Goal: Register for event/course

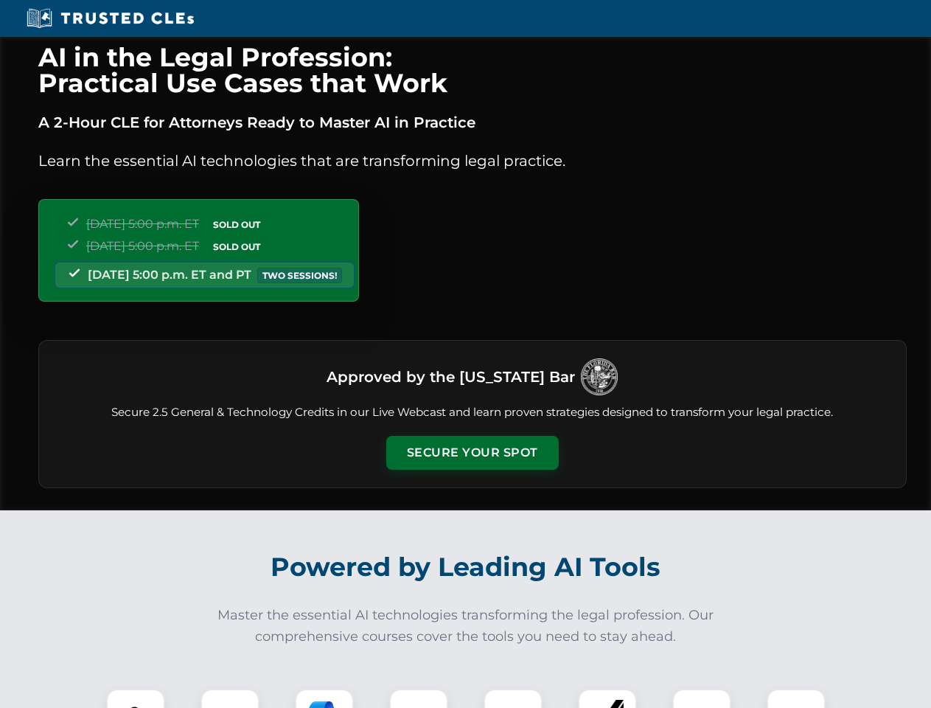
click at [472, 453] on button "Secure Your Spot" at bounding box center [472, 453] width 173 height 34
click at [136, 698] on img at bounding box center [135, 718] width 43 height 43
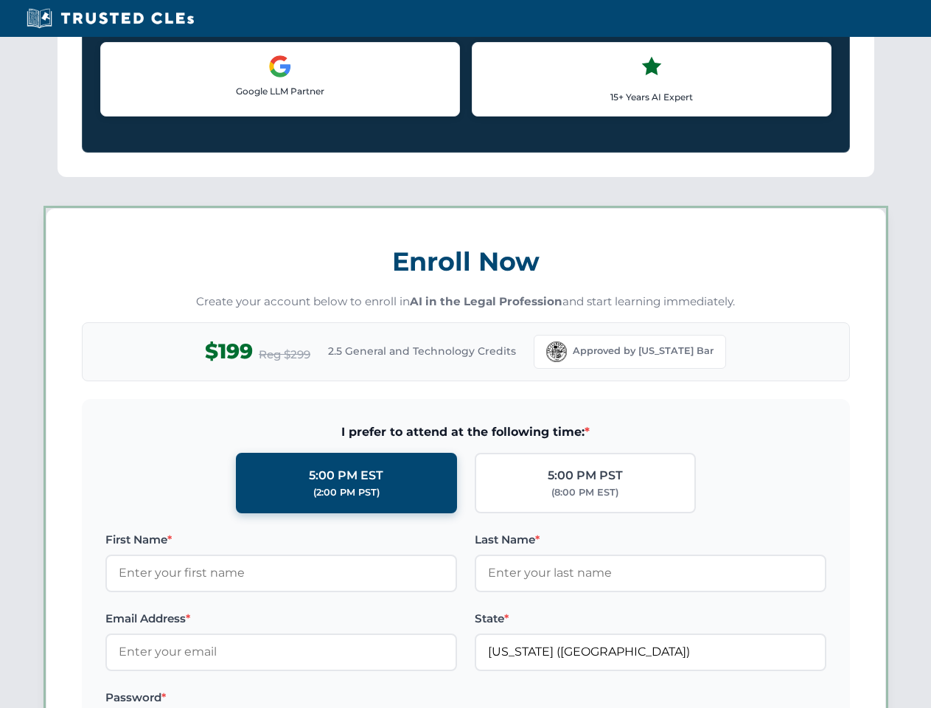
click at [324, 698] on label "Password *" at bounding box center [281, 698] width 352 height 18
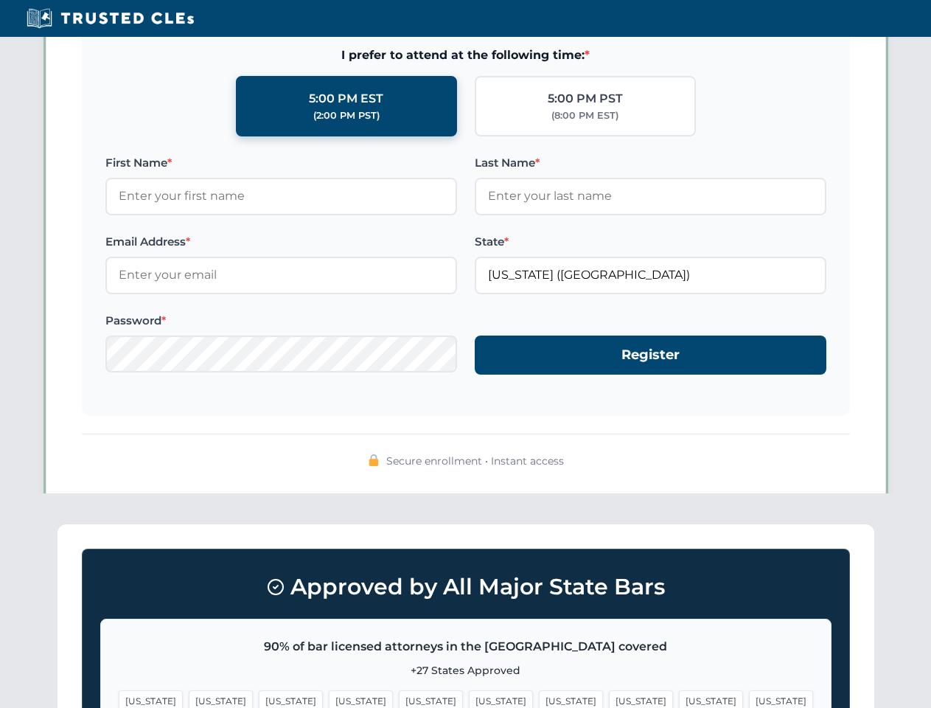
click at [679, 698] on span "[US_STATE]" at bounding box center [711, 700] width 64 height 21
